Goal: Task Accomplishment & Management: Use online tool/utility

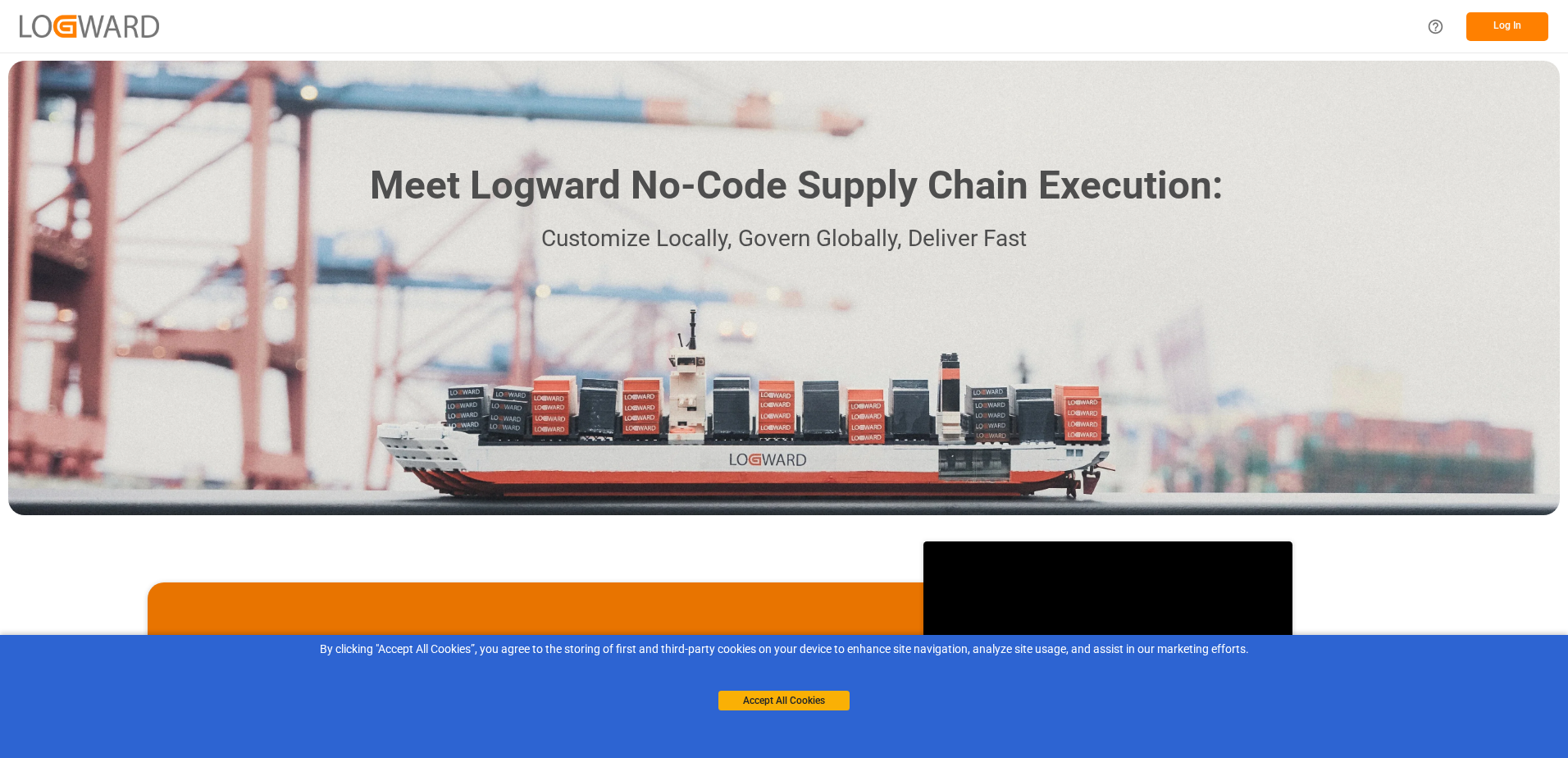
drag, startPoint x: 792, startPoint y: 705, endPoint x: 816, endPoint y: 685, distance: 31.2
click at [791, 705] on button "Accept All Cookies" at bounding box center [783, 700] width 131 height 20
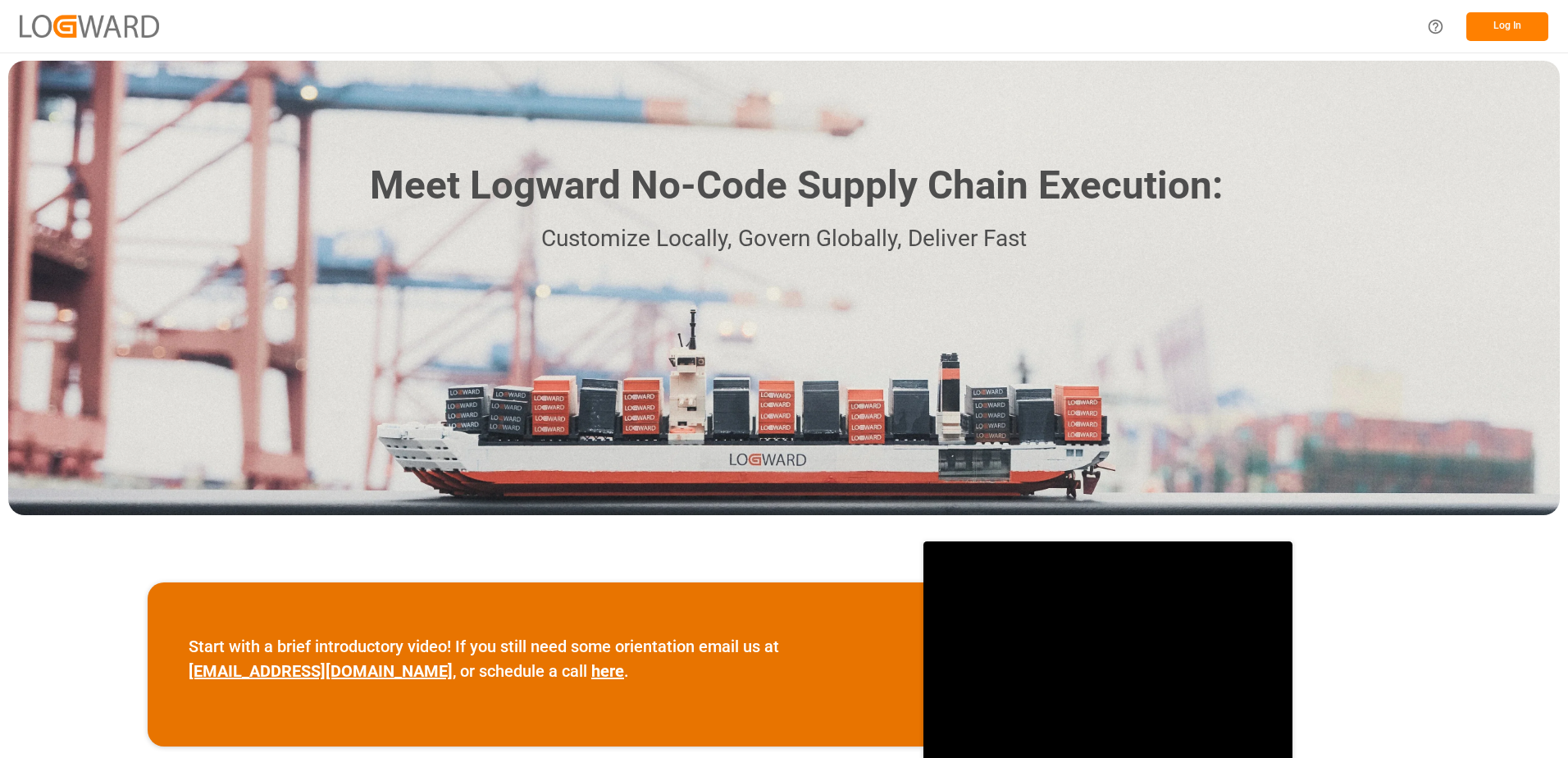
click at [1480, 31] on button "Log In" at bounding box center [1507, 27] width 82 height 28
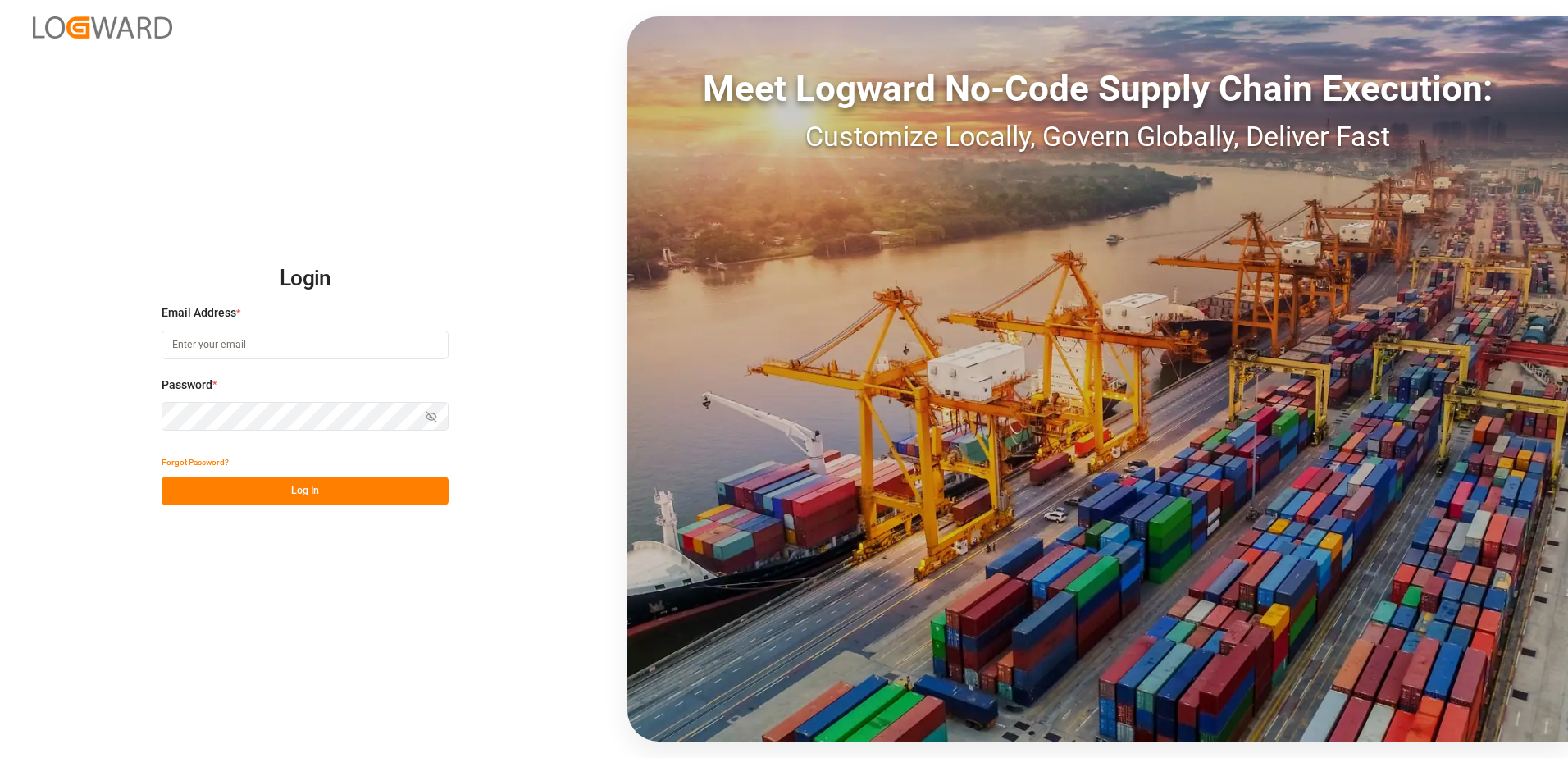
click at [398, 494] on button "Log In" at bounding box center [305, 490] width 287 height 28
click at [385, 339] on input at bounding box center [305, 344] width 287 height 28
type input "[PERSON_NAME][EMAIL_ADDRESS][PERSON_NAME][DOMAIN_NAME]"
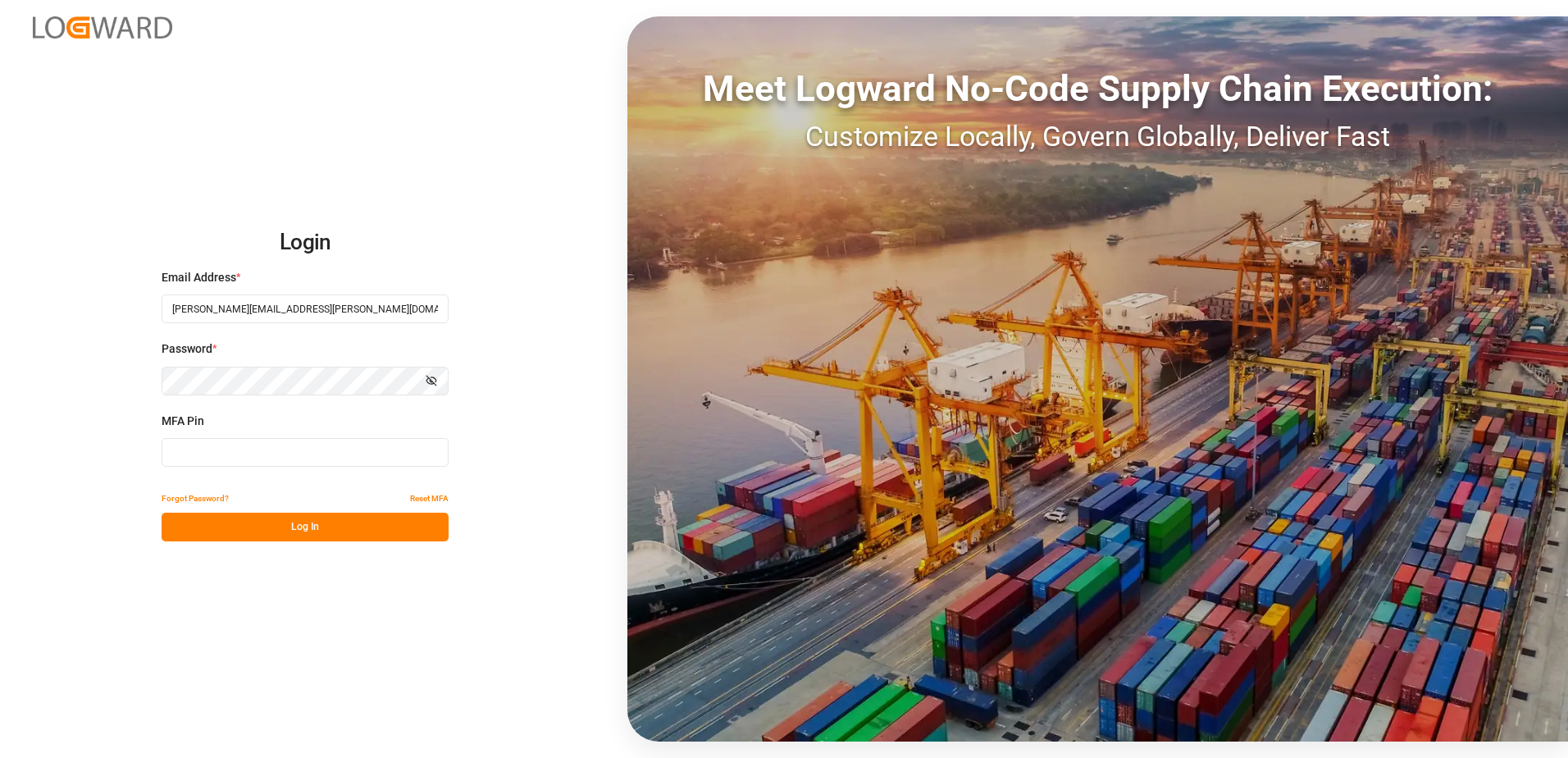
type input "126129"
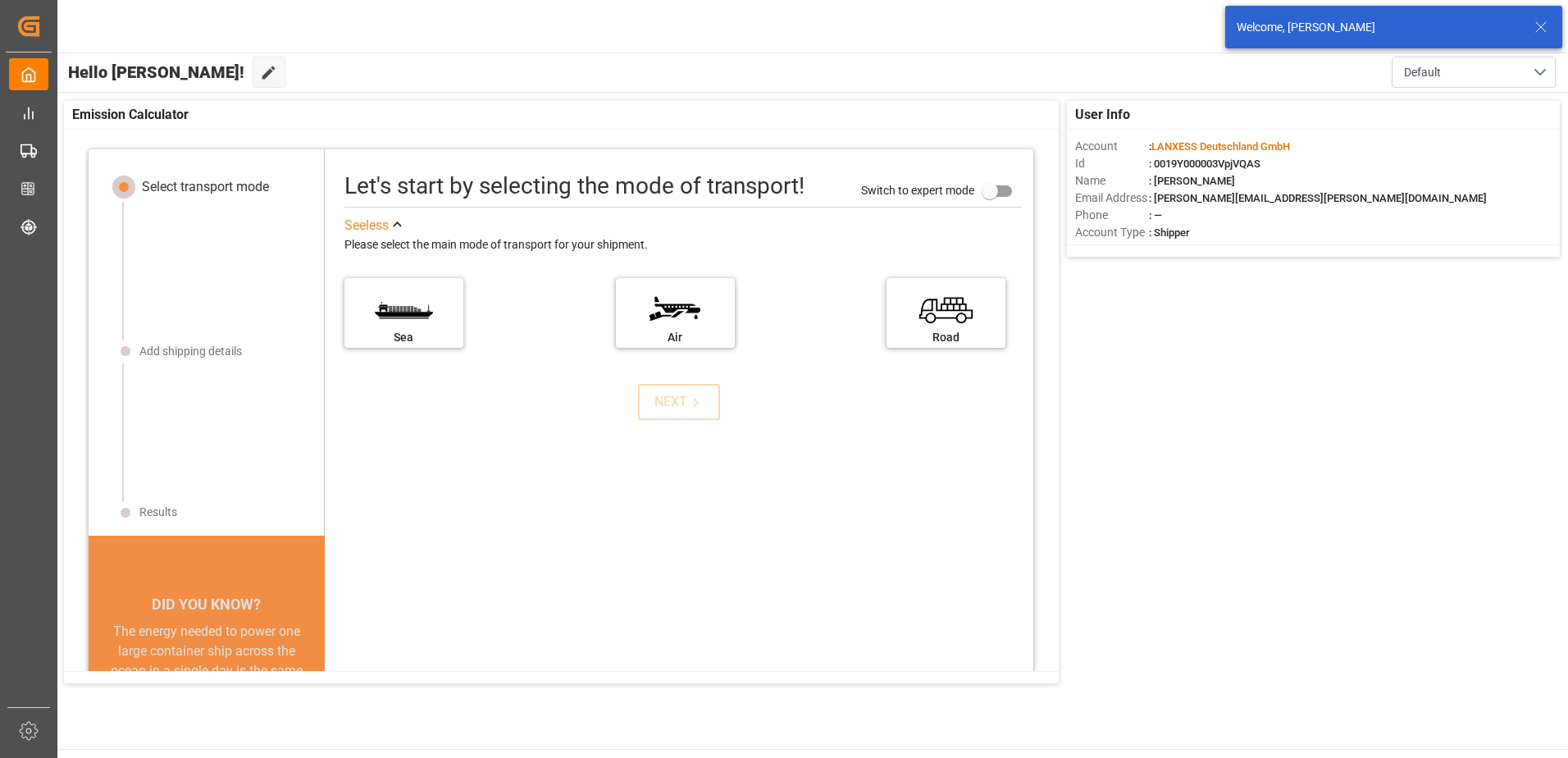
click at [1540, 33] on icon at bounding box center [1541, 28] width 20 height 20
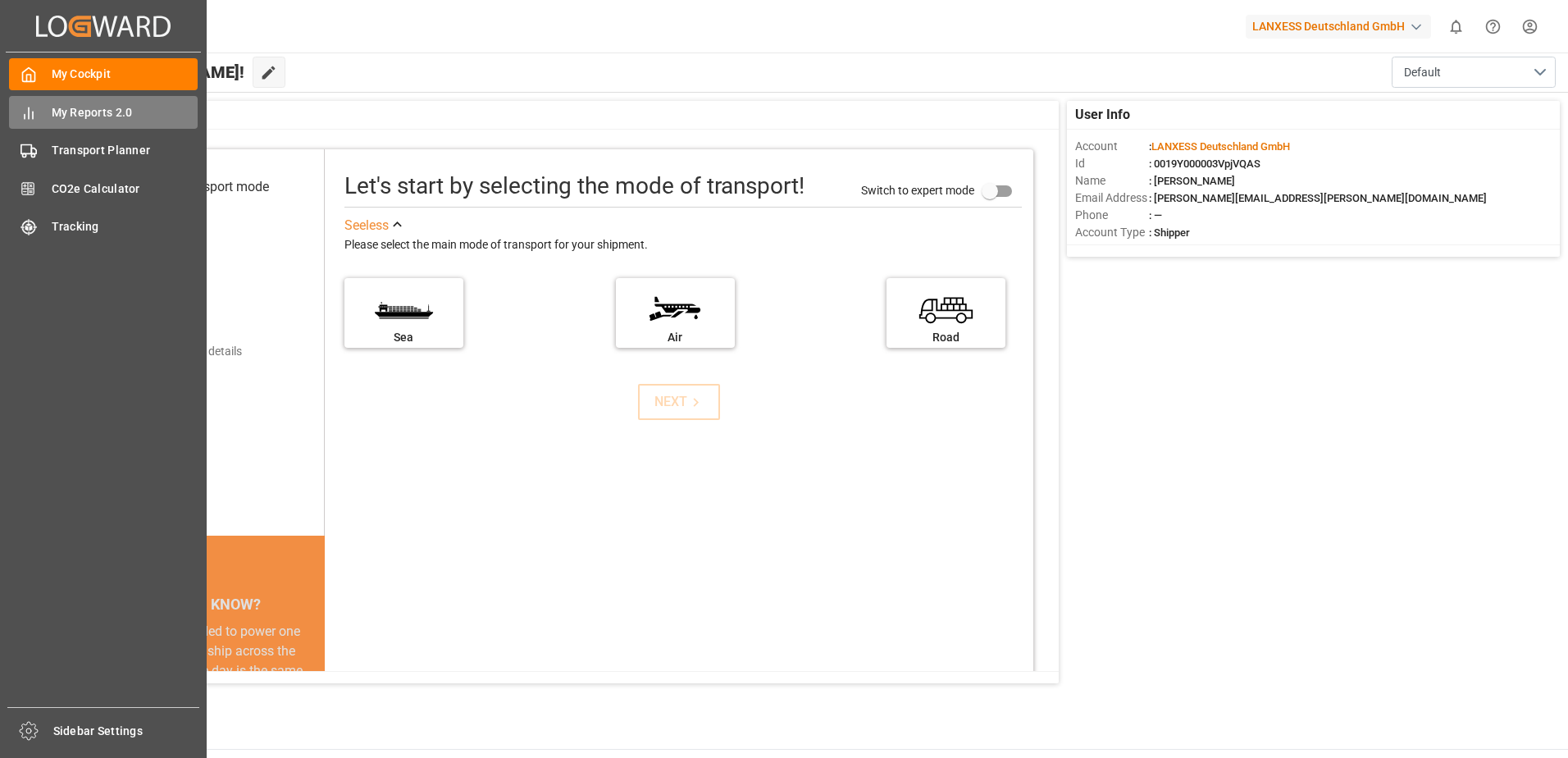
click at [28, 116] on icon at bounding box center [29, 113] width 17 height 17
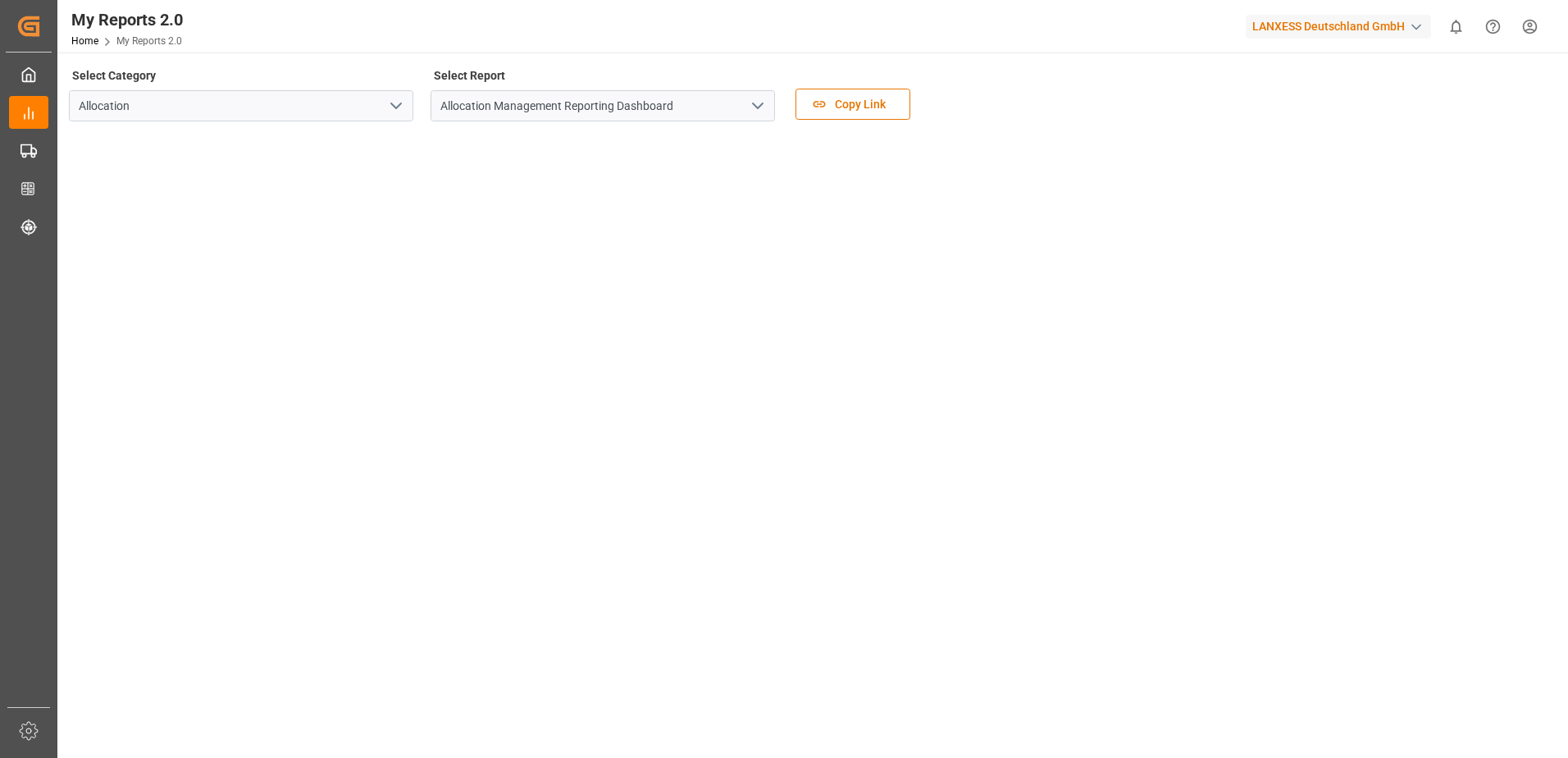
click at [752, 108] on icon "open menu" at bounding box center [758, 106] width 20 height 20
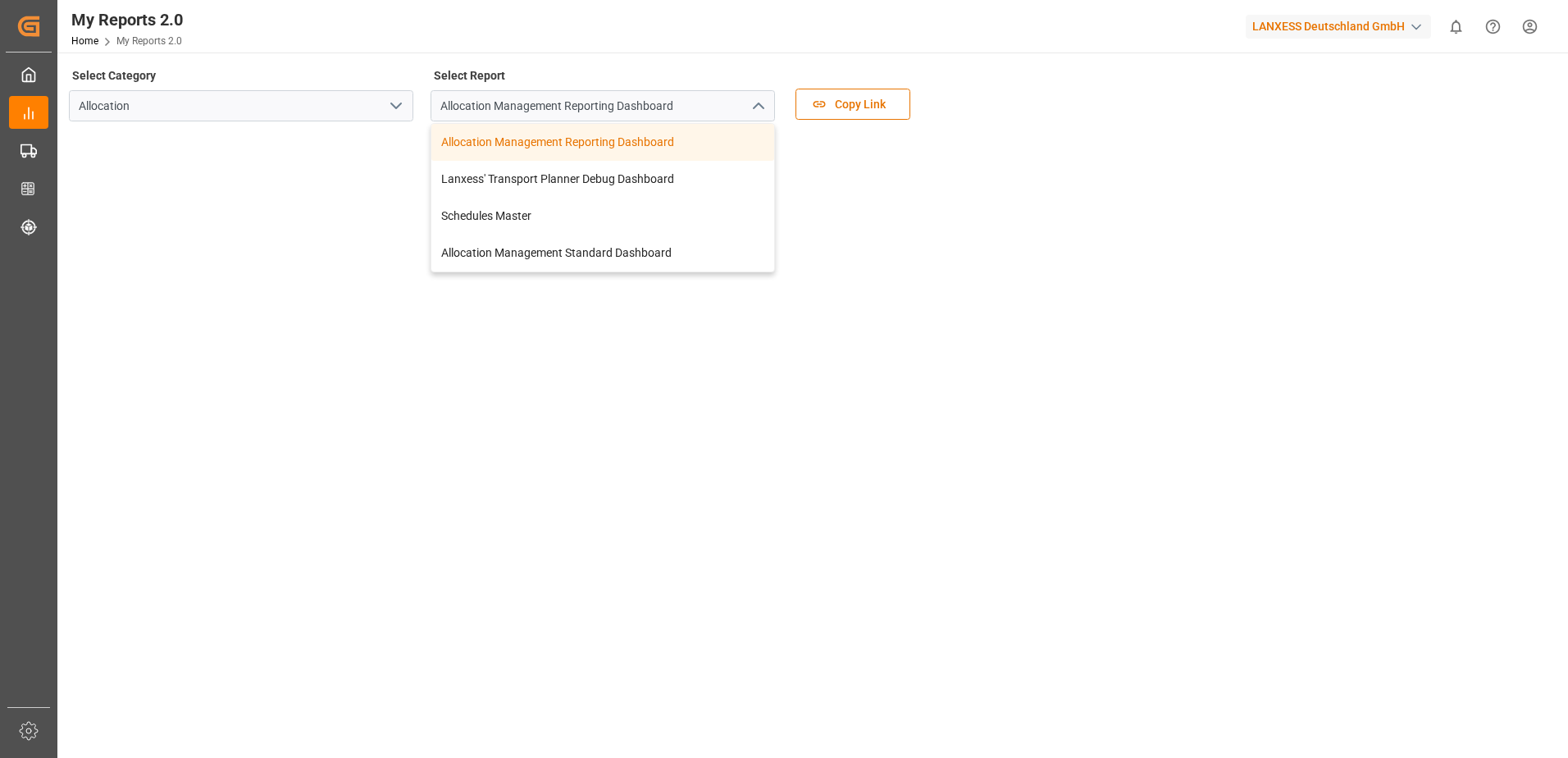
click at [752, 108] on icon "close menu" at bounding box center [758, 106] width 20 height 20
